Goal: Information Seeking & Learning: Learn about a topic

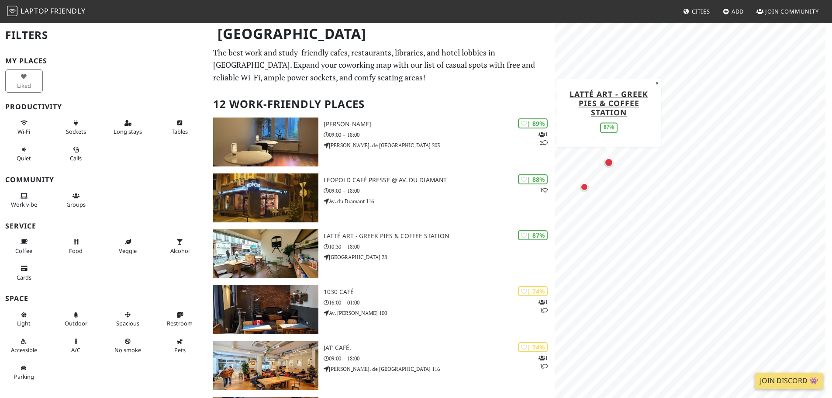
click at [613, 164] on div "Map marker" at bounding box center [609, 162] width 9 height 9
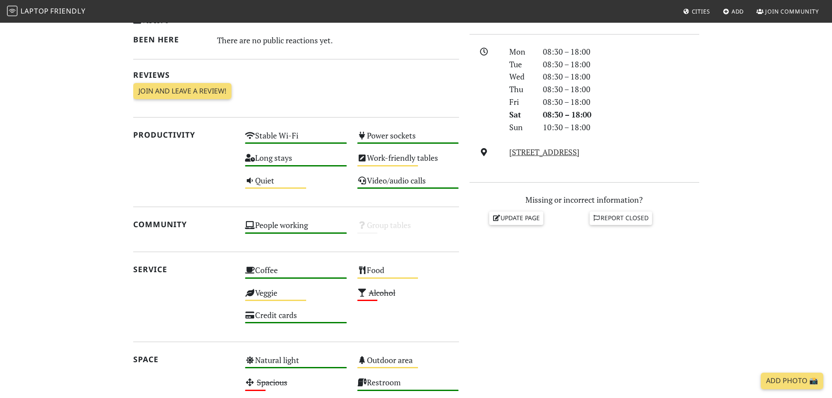
scroll to position [209, 0]
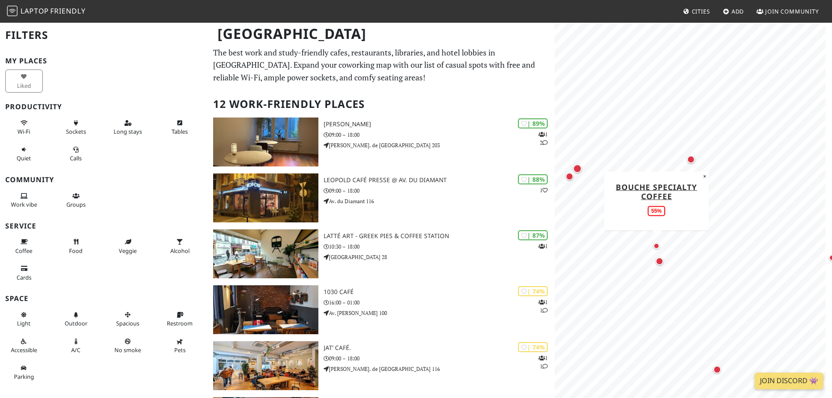
click at [660, 244] on div "Map marker" at bounding box center [656, 246] width 10 height 10
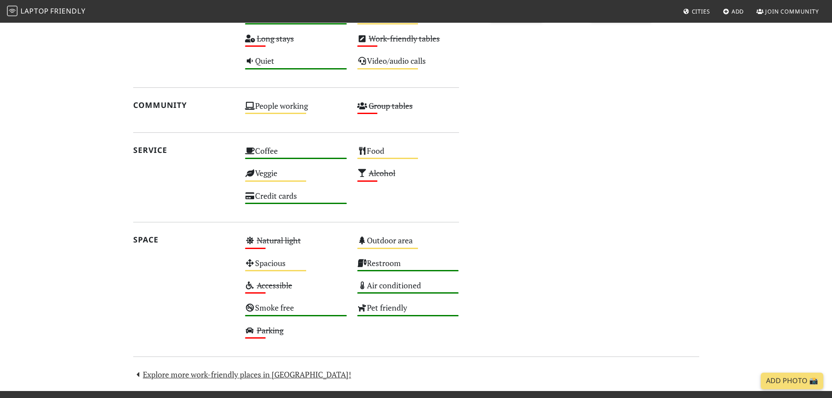
scroll to position [293, 0]
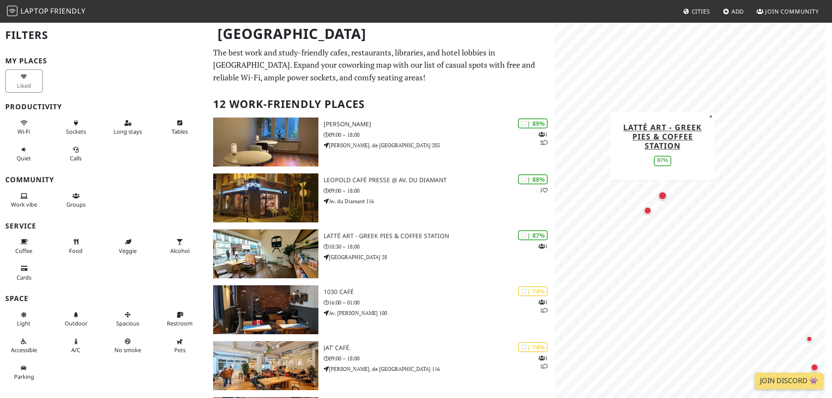
click at [661, 195] on div "Map marker" at bounding box center [662, 195] width 9 height 9
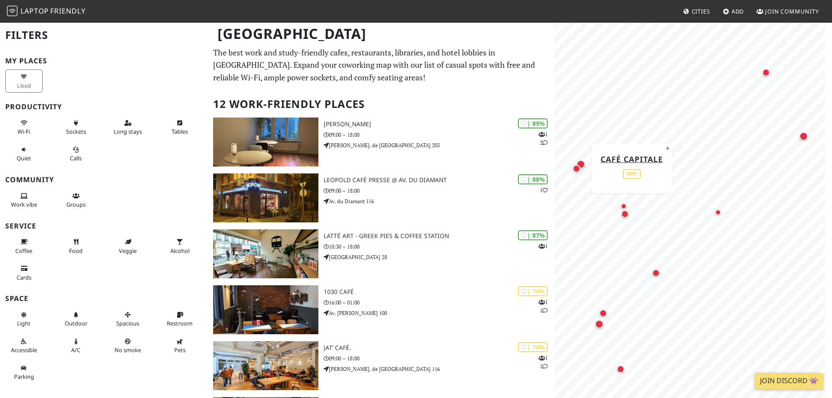
click at [578, 172] on div "Map marker" at bounding box center [577, 169] width 8 height 8
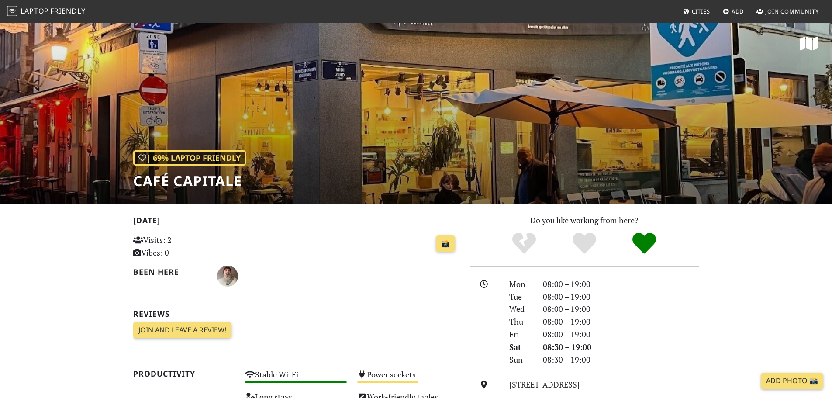
click at [184, 173] on h1 "Café Capitale" at bounding box center [189, 181] width 113 height 17
copy div "Café Capitale"
